Goal: Communication & Community: Participate in discussion

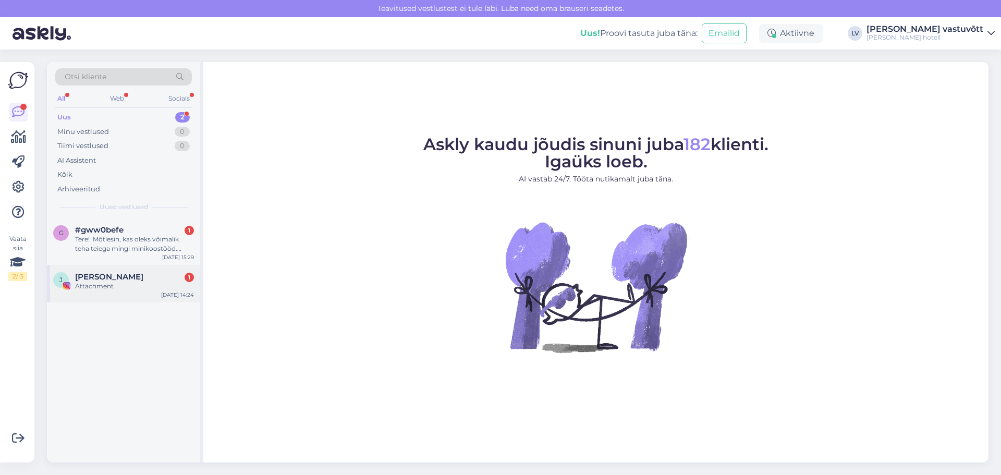
click at [130, 278] on span "[PERSON_NAME]" at bounding box center [109, 276] width 68 height 9
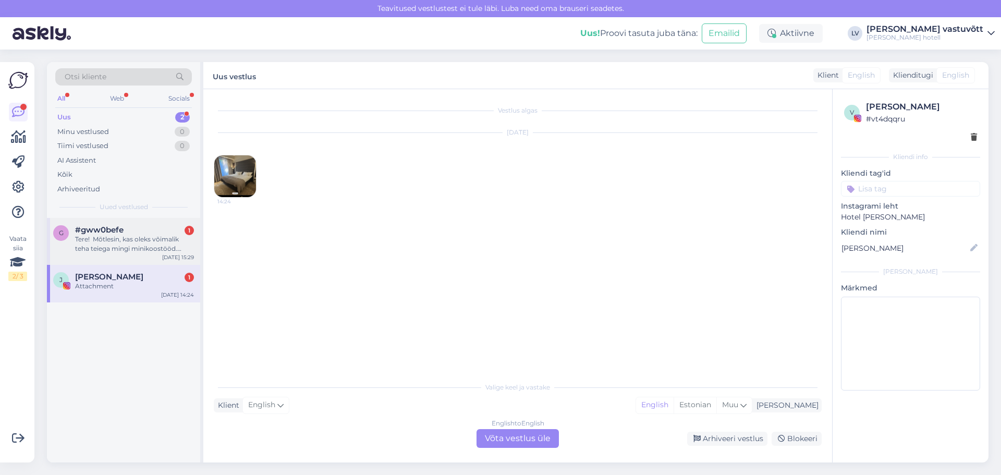
click at [126, 243] on div "Tere! Mõtlesin, kas oleks võimalik teha teiega mingi minikoostööd. Saaksin aida…" at bounding box center [134, 243] width 119 height 19
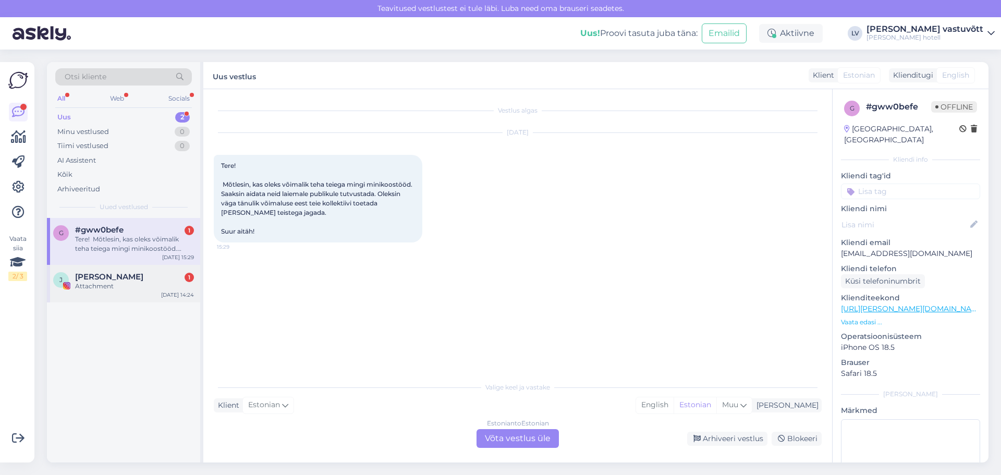
click at [124, 280] on span "[PERSON_NAME]" at bounding box center [109, 276] width 68 height 9
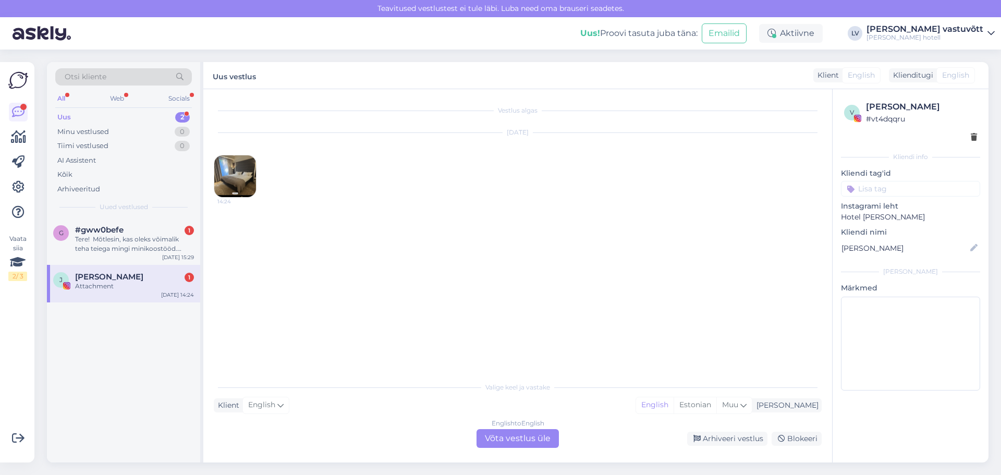
click at [223, 174] on img at bounding box center [235, 176] width 42 height 42
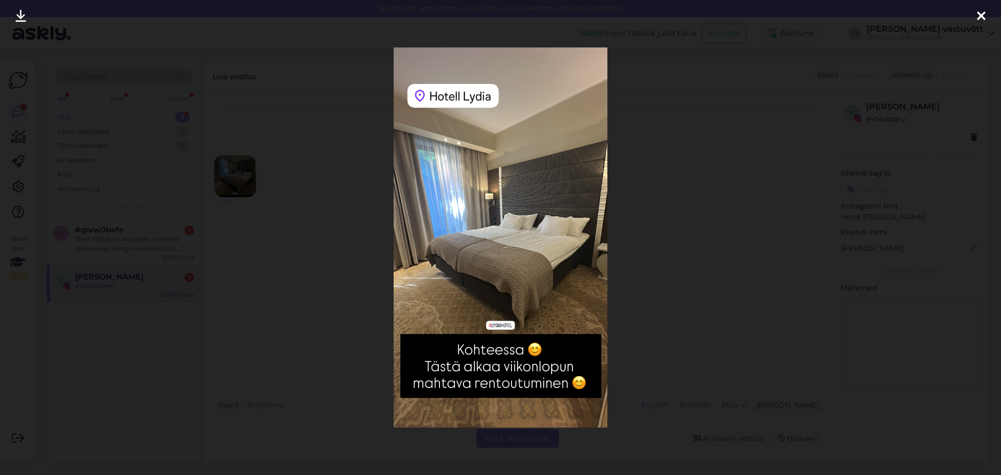
click at [983, 11] on icon at bounding box center [981, 17] width 8 height 14
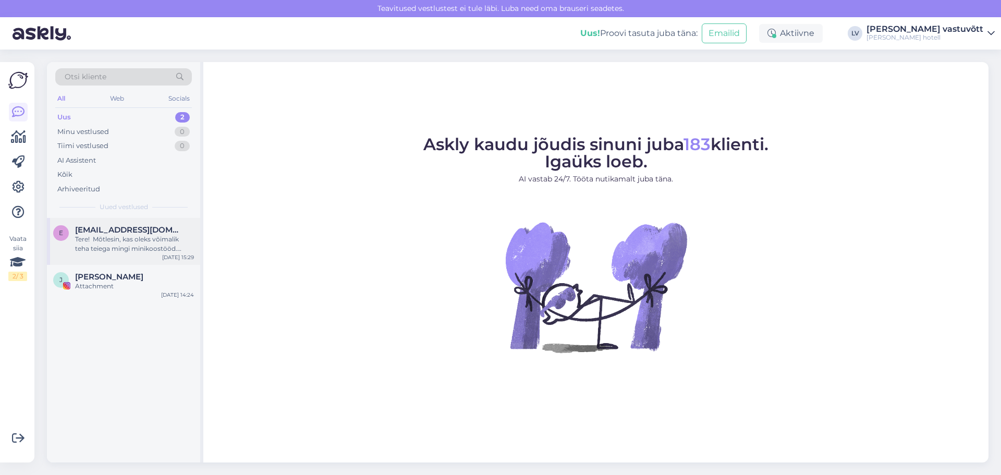
click at [140, 245] on div "Tere! Mõtlesin, kas oleks võimalik teha teiega mingi minikoostööd. Saaksin aida…" at bounding box center [134, 243] width 119 height 19
